Goal: Book appointment/travel/reservation

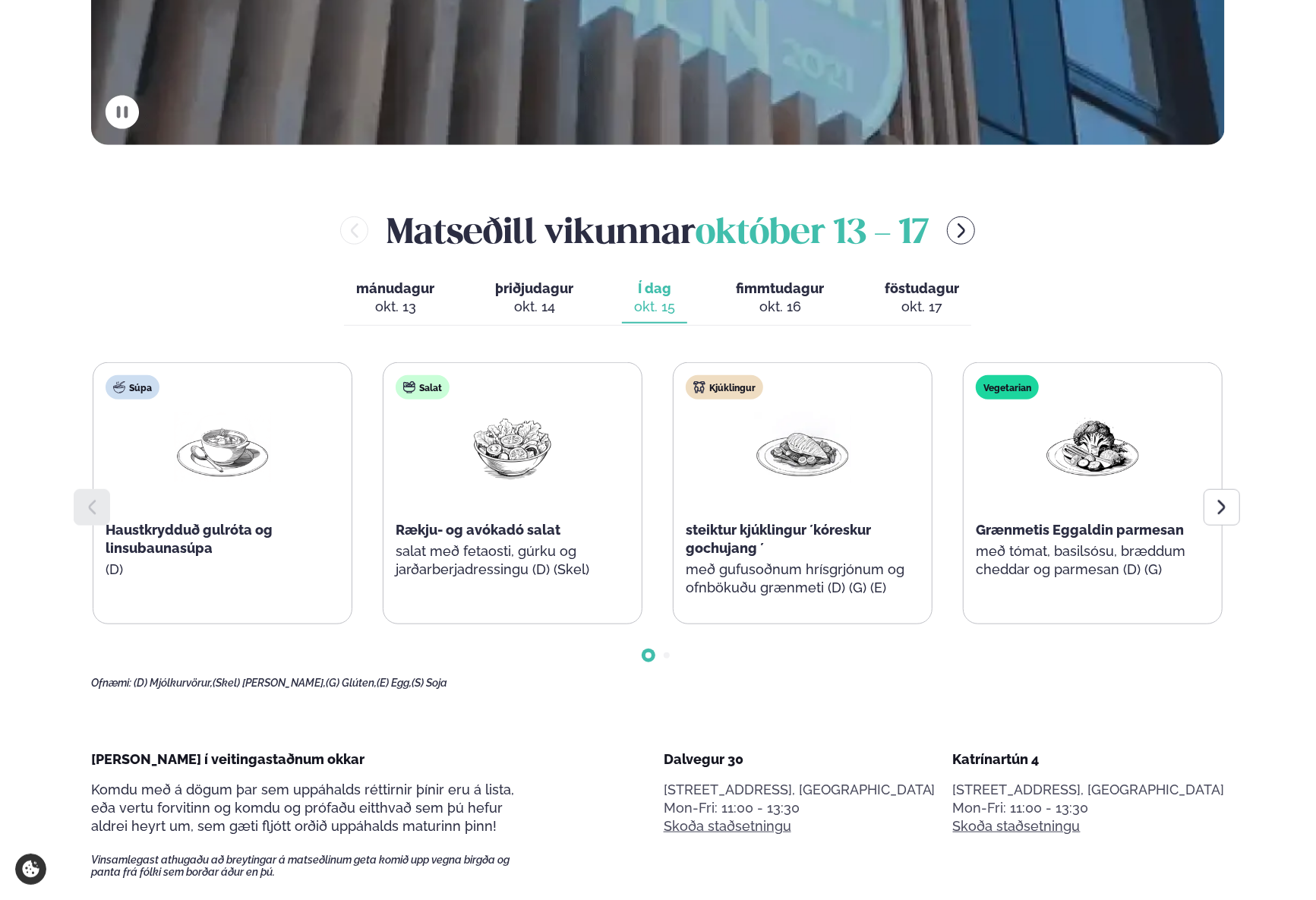
scroll to position [690, 0]
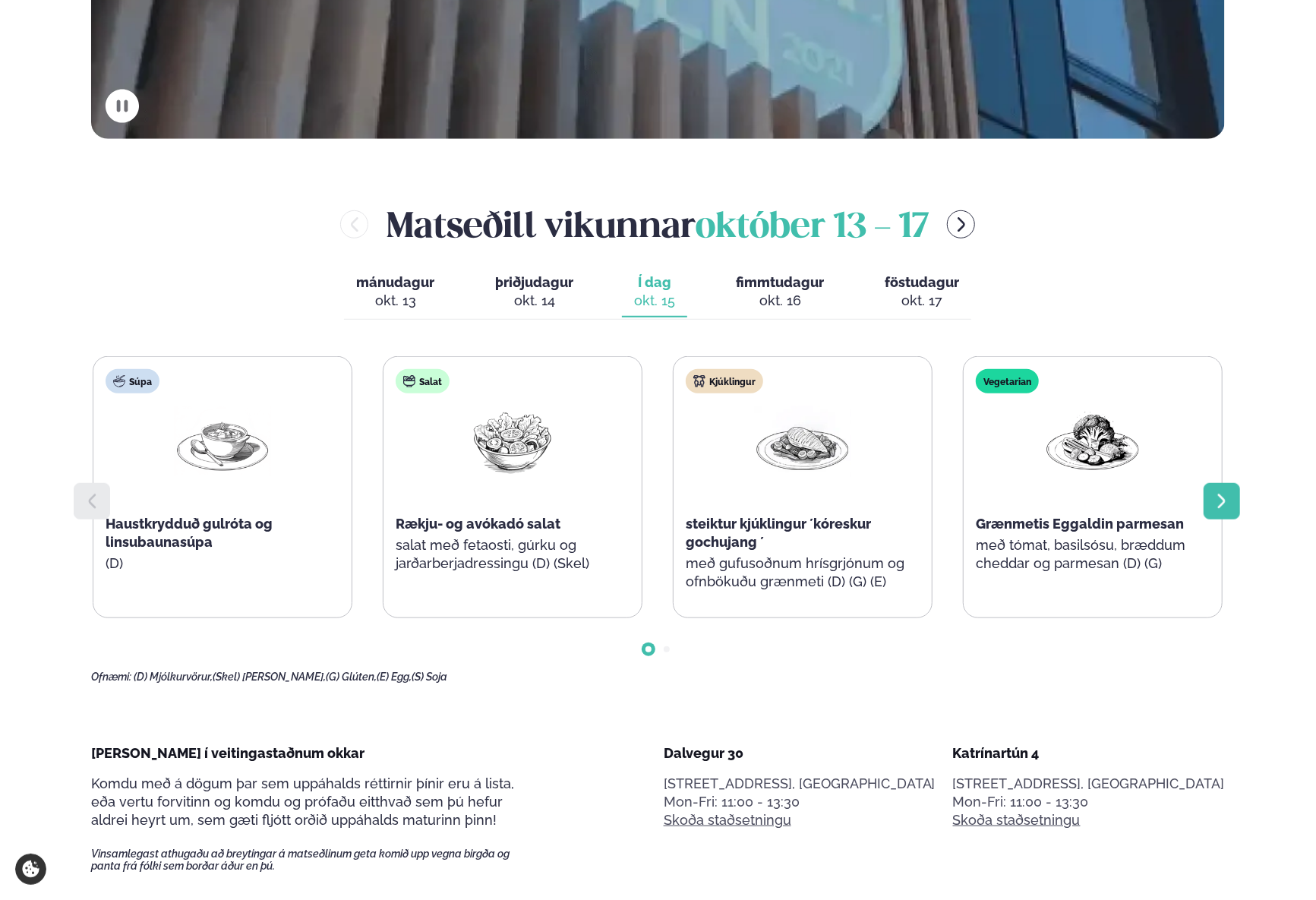
click at [1209, 507] on div at bounding box center [1222, 501] width 36 height 36
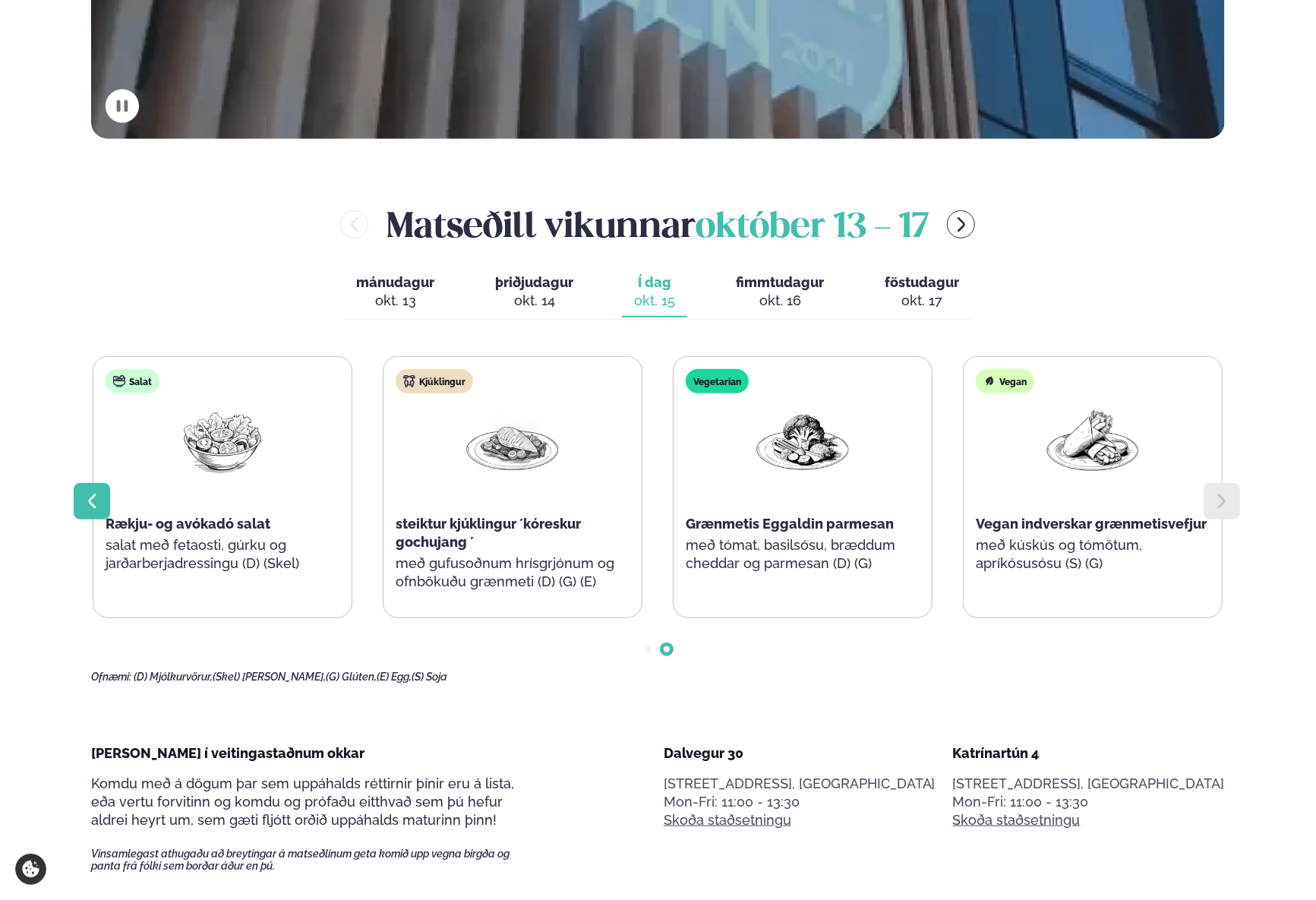
click at [81, 489] on div at bounding box center [92, 501] width 36 height 36
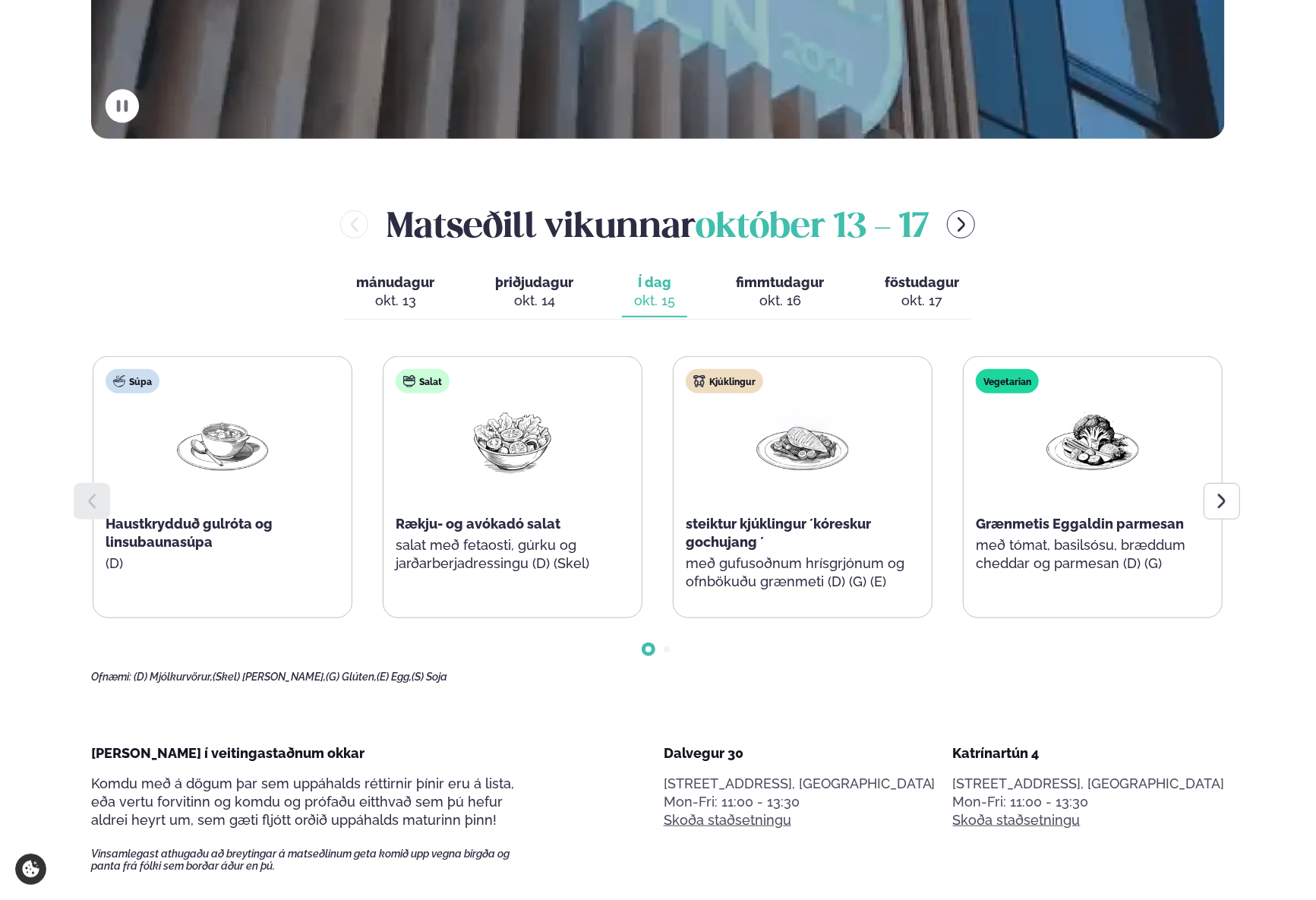
click at [81, 489] on div at bounding box center [92, 501] width 36 height 36
click at [787, 295] on div "okt. 16" at bounding box center [780, 301] width 88 height 18
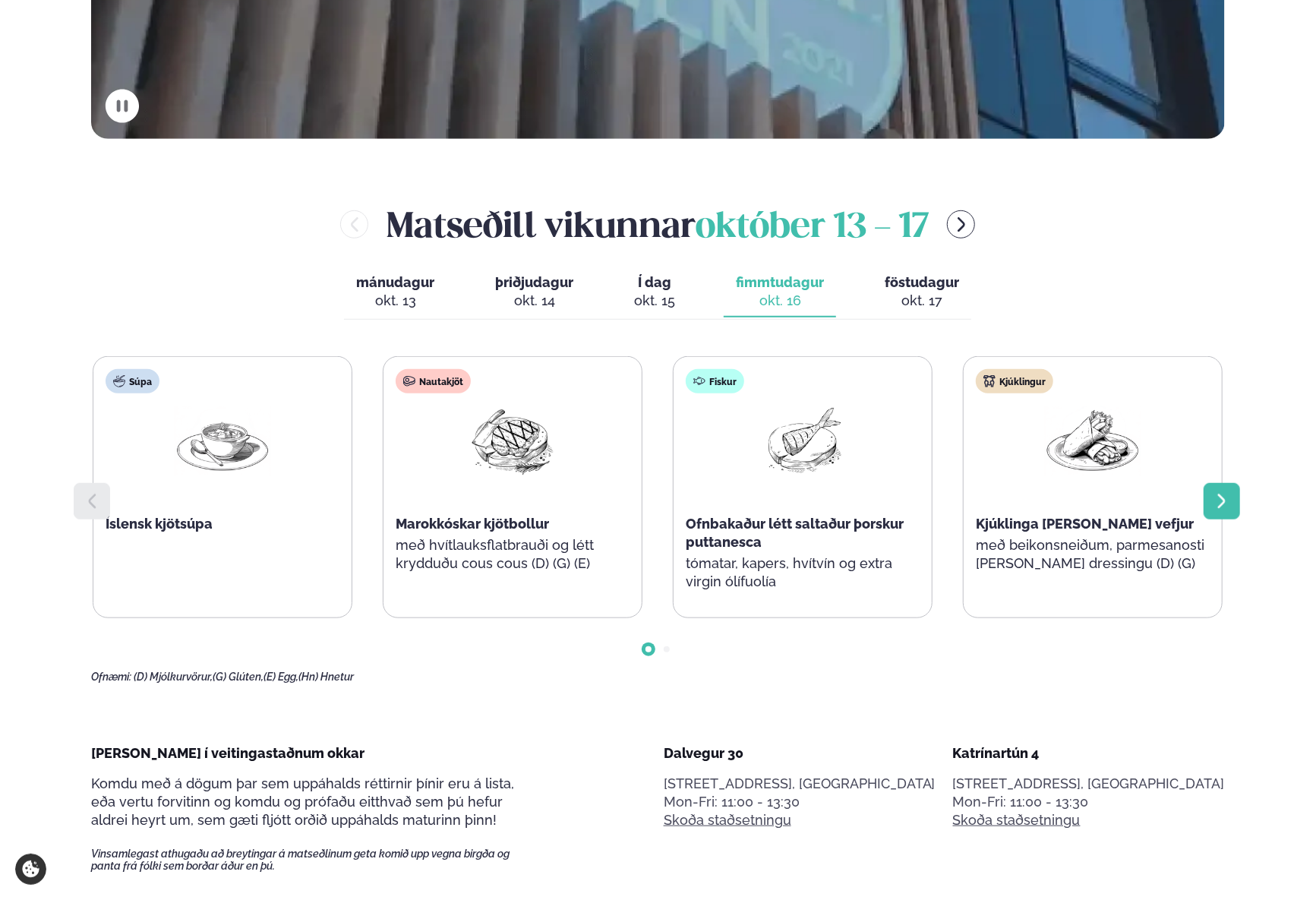
click at [1228, 509] on icon at bounding box center [1222, 501] width 18 height 18
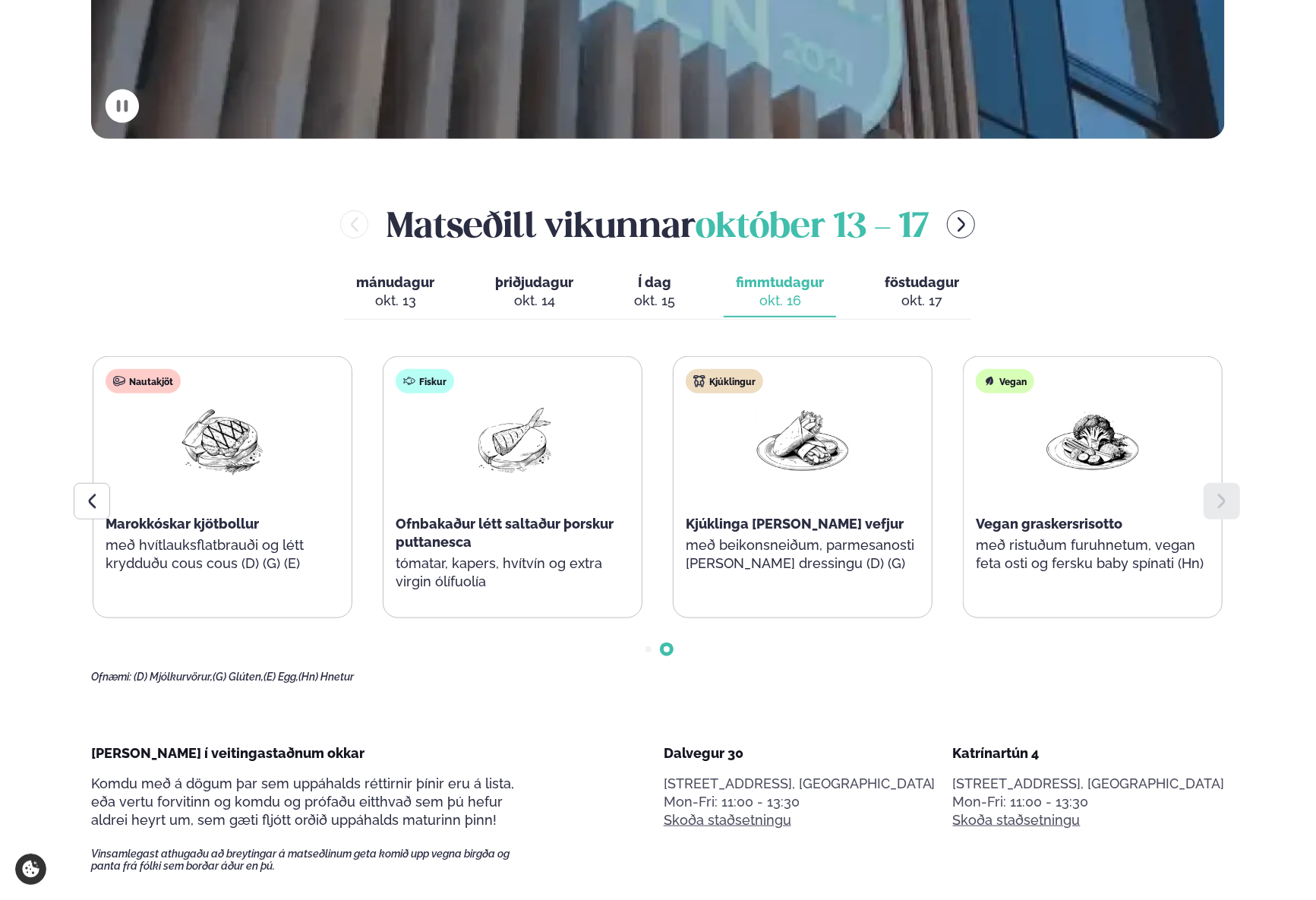
click at [1228, 509] on icon at bounding box center [1222, 501] width 18 height 18
click at [663, 306] on div "okt. 15" at bounding box center [655, 301] width 41 height 18
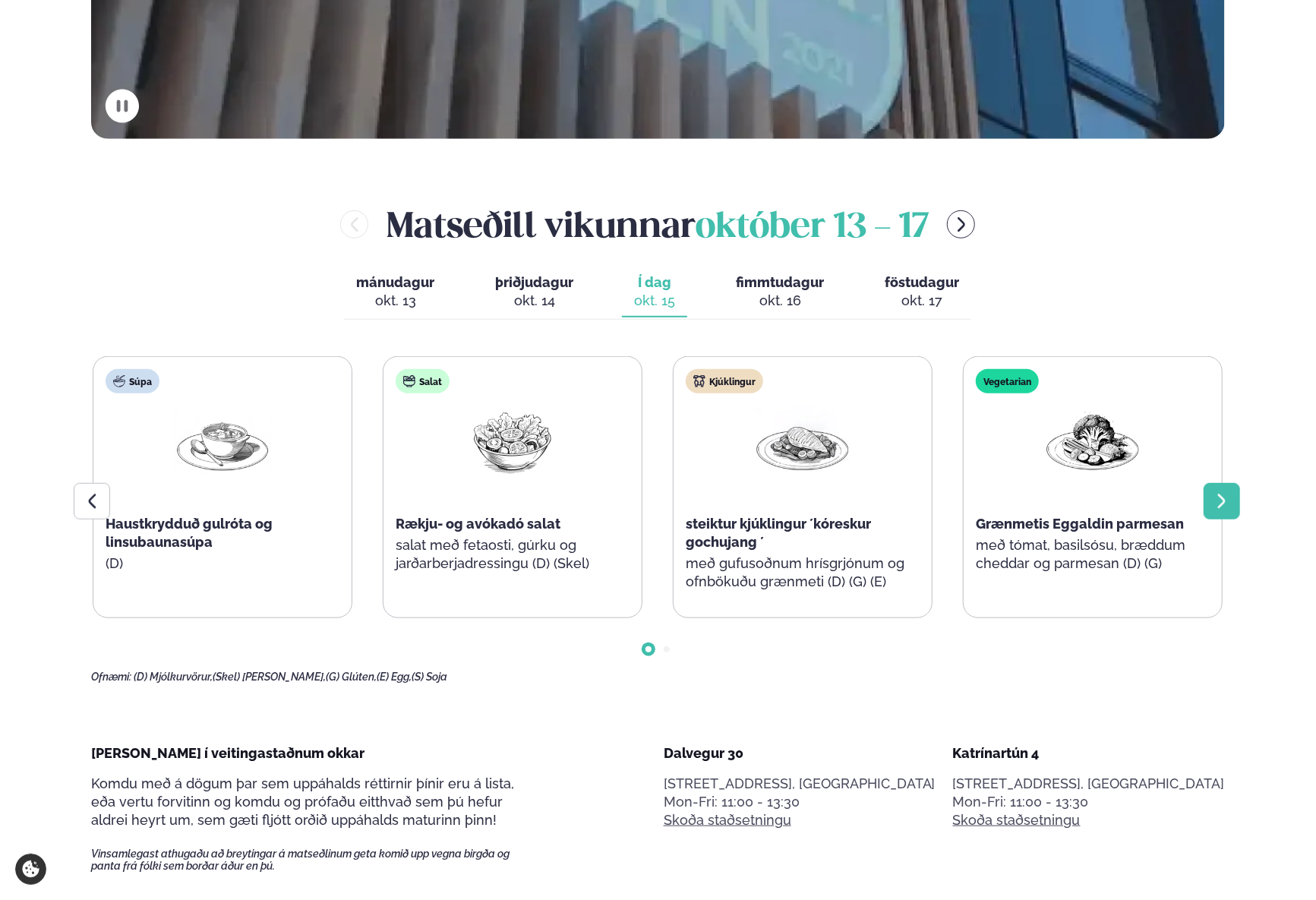
click at [1218, 487] on div at bounding box center [1222, 501] width 36 height 36
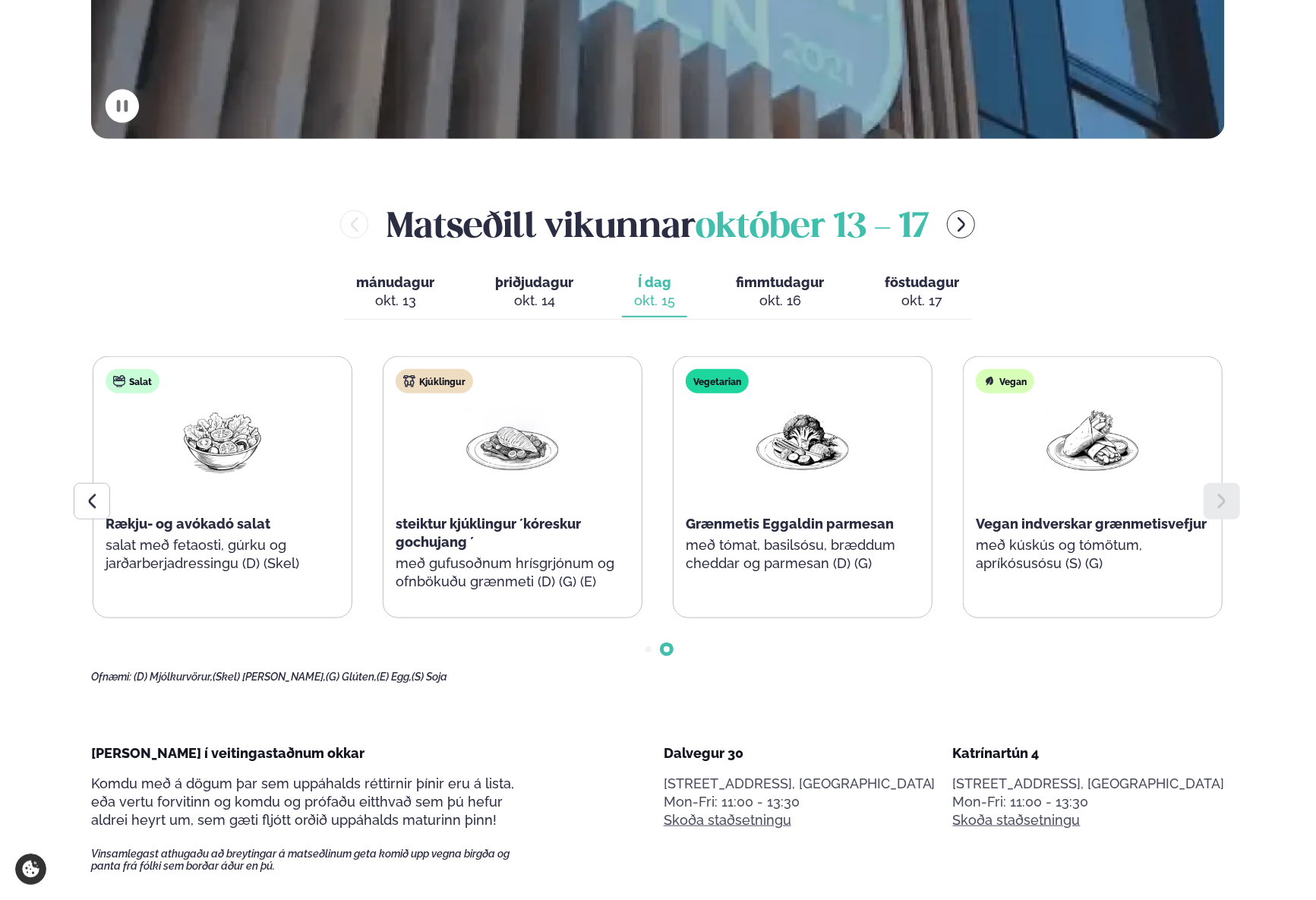
click at [1218, 487] on div at bounding box center [1222, 501] width 36 height 36
